Goal: Task Accomplishment & Management: Use online tool/utility

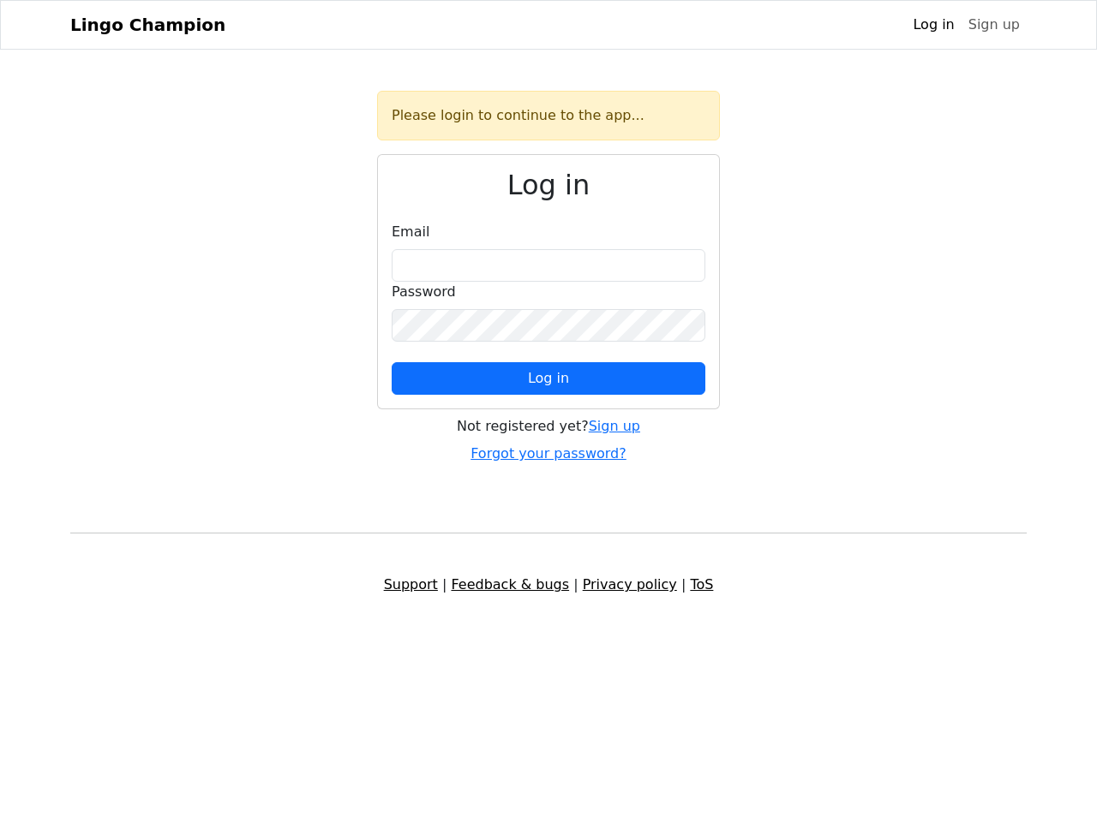
click at [548, 379] on span "Log in" at bounding box center [548, 378] width 41 height 16
